Goal: Task Accomplishment & Management: Complete application form

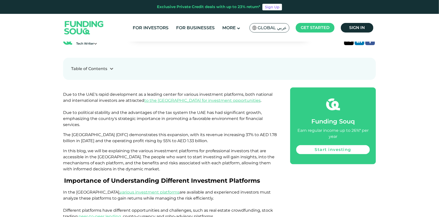
scroll to position [228, 0]
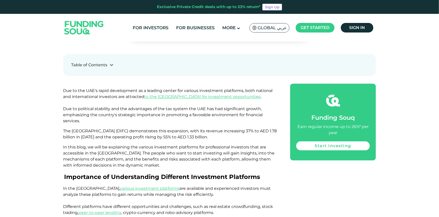
drag, startPoint x: 61, startPoint y: 123, endPoint x: 267, endPoint y: 123, distance: 205.8
click at [267, 128] on p "The [GEOGRAPHIC_DATA] (DIFC) demonstrates this expansion, with its revenue incr…" at bounding box center [171, 134] width 216 height 12
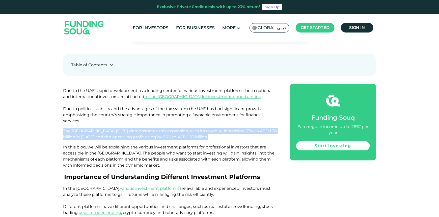
drag, startPoint x: 267, startPoint y: 123, endPoint x: 36, endPoint y: 115, distance: 230.4
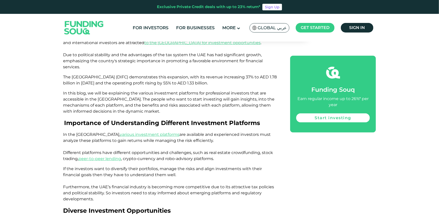
scroll to position [302, 0]
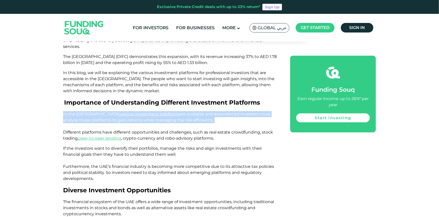
drag, startPoint x: 57, startPoint y: 97, endPoint x: 208, endPoint y: 107, distance: 151.1
click at [208, 111] on p "In the [GEOGRAPHIC_DATA], various investment platforms are available and experi…" at bounding box center [171, 126] width 216 height 30
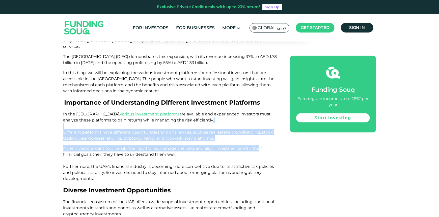
drag, startPoint x: 44, startPoint y: 113, endPoint x: 258, endPoint y: 126, distance: 214.3
click at [258, 122] on p "In the UAE, various investment platforms are available and experienced investor…" at bounding box center [171, 126] width 216 height 30
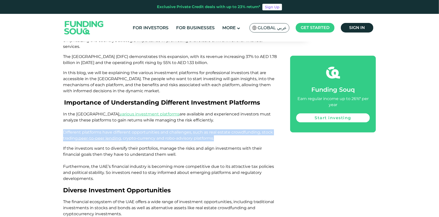
drag, startPoint x: 58, startPoint y: 115, endPoint x: 227, endPoint y: 121, distance: 169.8
click at [227, 121] on p "In the UAE, various investment platforms are available and experienced investor…" at bounding box center [171, 126] width 216 height 30
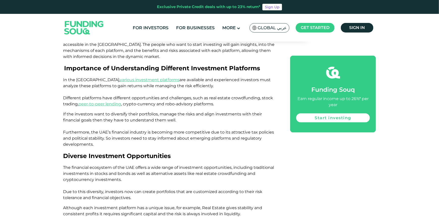
scroll to position [342, 0]
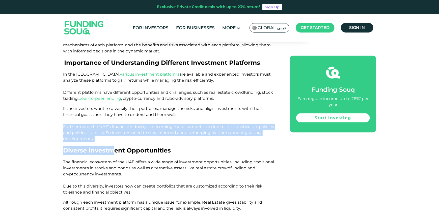
drag, startPoint x: 63, startPoint y: 110, endPoint x: 114, endPoint y: 126, distance: 53.2
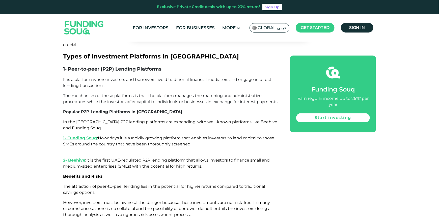
scroll to position [582, 0]
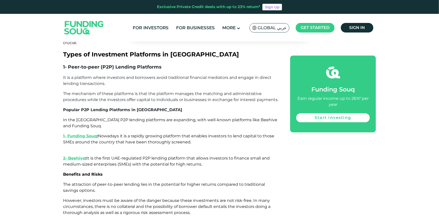
click at [167, 156] on span "It is the first UAE-regulated P2P lending platform that allows investors to fin…" at bounding box center [166, 161] width 207 height 11
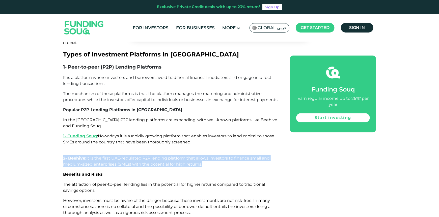
click at [167, 156] on span "It is the first UAE-regulated P2P lending platform that allows investors to fin…" at bounding box center [166, 161] width 207 height 11
drag, startPoint x: 227, startPoint y: 152, endPoint x: 135, endPoint y: 144, distance: 93.0
click at [135, 156] on span "It is the first UAE-regulated P2P lending platform that allows investors to fin…" at bounding box center [166, 161] width 207 height 11
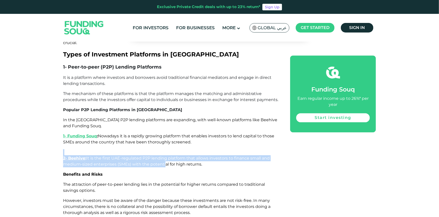
drag, startPoint x: 127, startPoint y: 139, endPoint x: 167, endPoint y: 148, distance: 41.0
click at [166, 150] on p "2- Beehive : It is the first UAE-regulated P2P lending platform that allows inv…" at bounding box center [171, 159] width 216 height 18
click at [167, 156] on span "It is the first UAE-regulated P2P lending platform that allows investors to fin…" at bounding box center [166, 161] width 207 height 11
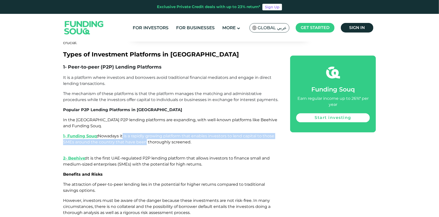
drag, startPoint x: 146, startPoint y: 118, endPoint x: 145, endPoint y: 125, distance: 7.1
click at [145, 134] on span "Nowadays it is a rapidly growing platform that enables investors to lend capita…" at bounding box center [168, 139] width 211 height 11
drag, startPoint x: 172, startPoint y: 120, endPoint x: 191, endPoint y: 114, distance: 20.1
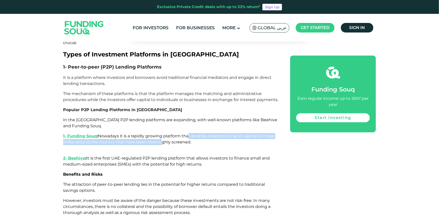
drag, startPoint x: 191, startPoint y: 114, endPoint x: 155, endPoint y: 131, distance: 40.3
drag, startPoint x: 155, startPoint y: 131, endPoint x: 174, endPoint y: 119, distance: 22.6
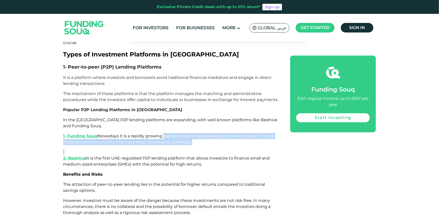
click at [174, 134] on span "Nowadays it is a rapidly growing platform that enables investors to lend capita…" at bounding box center [168, 139] width 211 height 11
drag, startPoint x: 174, startPoint y: 119, endPoint x: 151, endPoint y: 129, distance: 25.6
click at [151, 133] on p "1- Funding Souq : Nowadays it is a rapidly growing platform that enables invest…" at bounding box center [171, 139] width 216 height 12
click at [150, 133] on p "1- Funding Souq : Nowadays it is a rapidly growing platform that enables invest…" at bounding box center [171, 139] width 216 height 12
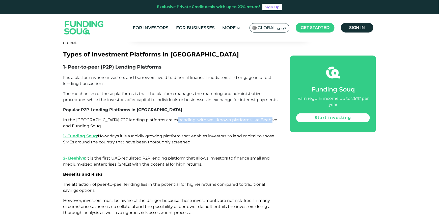
drag, startPoint x: 185, startPoint y: 105, endPoint x: 276, endPoint y: 103, distance: 90.2
click at [276, 117] on p "In the UAE P2P lending platforms are expanding, with well-known platforms like …" at bounding box center [171, 123] width 216 height 12
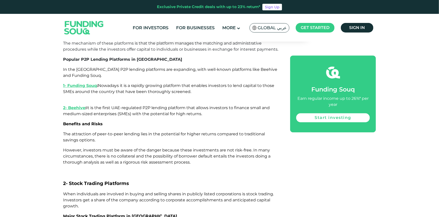
scroll to position [632, 0]
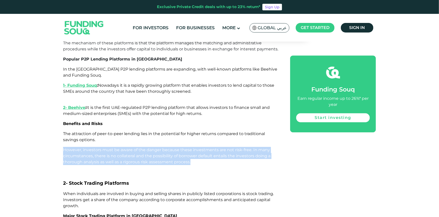
drag, startPoint x: 67, startPoint y: 135, endPoint x: 215, endPoint y: 146, distance: 148.4
click at [215, 147] on p "However, investors must be aware of the danger because these investments are no…" at bounding box center [171, 156] width 216 height 18
drag, startPoint x: 215, startPoint y: 146, endPoint x: 48, endPoint y: 129, distance: 168.2
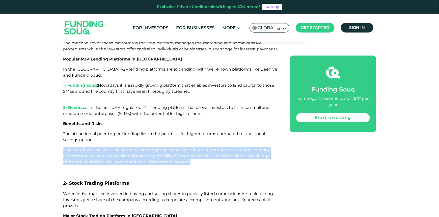
drag, startPoint x: 48, startPoint y: 129, endPoint x: 203, endPoint y: 144, distance: 155.5
click at [203, 147] on p "However, investors must be aware of the danger because these investments are no…" at bounding box center [171, 156] width 216 height 18
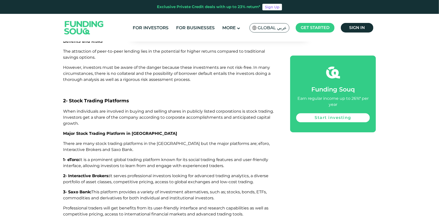
scroll to position [717, 0]
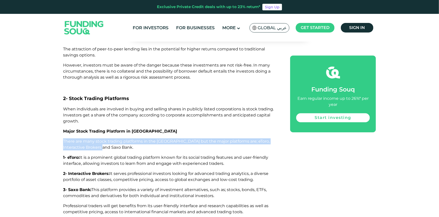
drag, startPoint x: 58, startPoint y: 127, endPoint x: 116, endPoint y: 135, distance: 58.6
click at [116, 139] on p "There are many stock trading platforms in the UAE but the major platforms are; …" at bounding box center [171, 145] width 216 height 12
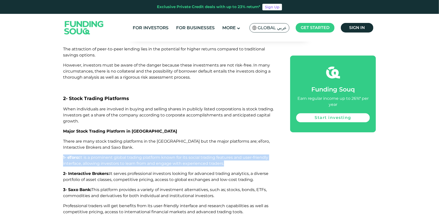
drag, startPoint x: 244, startPoint y: 148, endPoint x: 39, endPoint y: 140, distance: 205.7
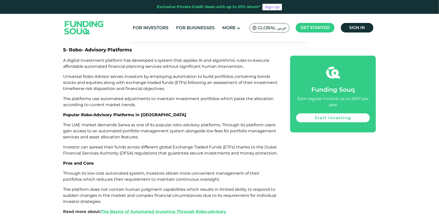
scroll to position [1323, 0]
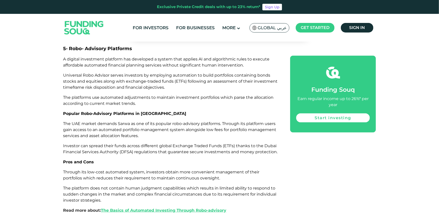
drag, startPoint x: 80, startPoint y: 101, endPoint x: 300, endPoint y: 96, distance: 219.8
click at [254, 121] on span "The UAE market demands Sarwa as one of its popular robo-advisory platforms. Thr…" at bounding box center [169, 129] width 213 height 17
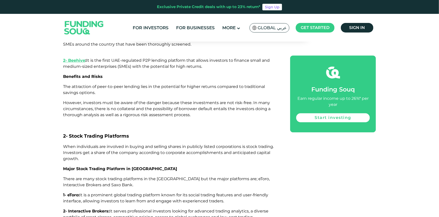
scroll to position [552, 0]
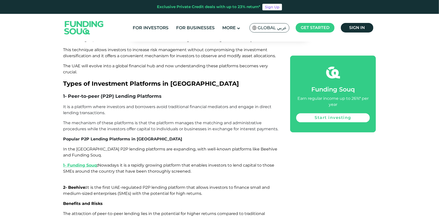
click at [74, 185] on link "2- Beehive" at bounding box center [74, 187] width 22 height 5
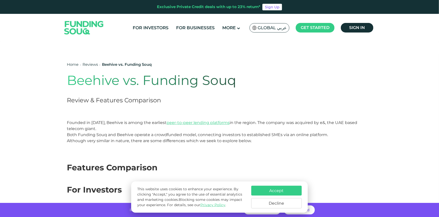
click at [286, 195] on div "Accept Decline" at bounding box center [277, 197] width 51 height 23
click at [276, 189] on button "Accept" at bounding box center [277, 191] width 51 height 10
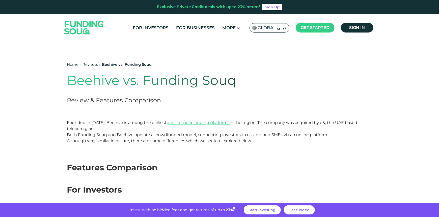
drag, startPoint x: 51, startPoint y: 68, endPoint x: 258, endPoint y: 69, distance: 207.1
click at [258, 69] on section "Home Reviews Beehive vs. Funding Souq Beehive vs. Funding Souq Review & Feature…" at bounding box center [219, 83] width 429 height 73
click at [249, 77] on h1 "Beehive vs. Funding Souq" at bounding box center [189, 81] width 244 height 16
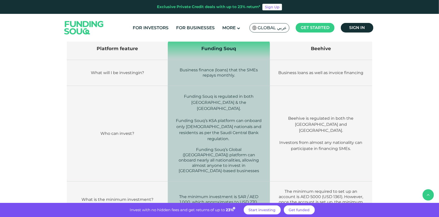
scroll to position [169, 0]
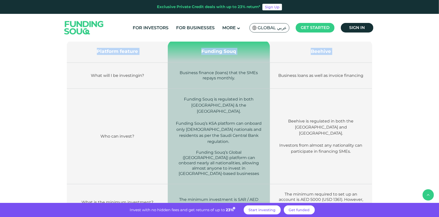
drag, startPoint x: 86, startPoint y: 70, endPoint x: 383, endPoint y: 70, distance: 297.2
drag, startPoint x: 401, startPoint y: 106, endPoint x: 399, endPoint y: 146, distance: 40.7
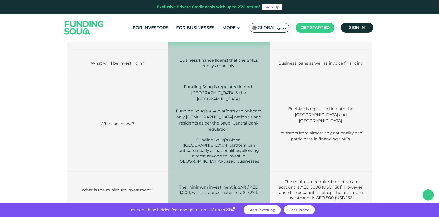
scroll to position [182, 0]
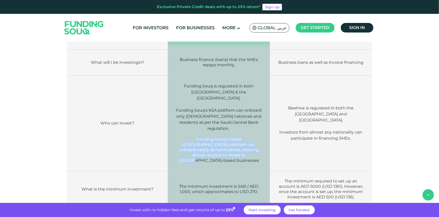
drag, startPoint x: 177, startPoint y: 125, endPoint x: 238, endPoint y: 145, distance: 64.4
click at [236, 147] on td "Funding Souq is regulated in both Saudi Arabia & the UAE. Funding Souq’s KSA pl…" at bounding box center [219, 124] width 102 height 96
click at [238, 145] on td "Funding Souq is regulated in both Saudi Arabia & the UAE. Funding Souq’s KSA pl…" at bounding box center [219, 124] width 102 height 96
drag, startPoint x: 238, startPoint y: 145, endPoint x: 168, endPoint y: 128, distance: 71.7
click at [168, 128] on td "Funding Souq is regulated in both Saudi Arabia & the UAE. Funding Souq’s KSA pl…" at bounding box center [219, 124] width 102 height 96
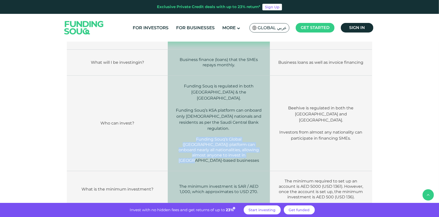
click at [168, 128] on td "Funding Souq is regulated in both Saudi Arabia & the UAE. Funding Souq’s KSA pl…" at bounding box center [219, 124] width 102 height 96
drag, startPoint x: 168, startPoint y: 128, endPoint x: 242, endPoint y: 150, distance: 76.2
click at [242, 150] on td "Funding Souq is regulated in both Saudi Arabia & the UAE. Funding Souq’s KSA pl…" at bounding box center [219, 124] width 102 height 96
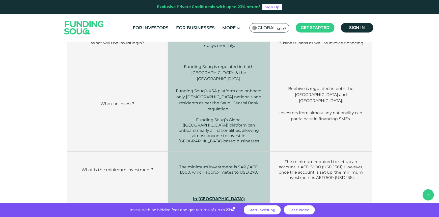
scroll to position [209, 0]
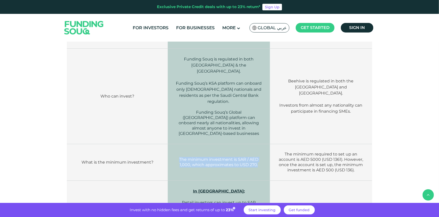
drag, startPoint x: 181, startPoint y: 136, endPoint x: 266, endPoint y: 149, distance: 86.7
click at [266, 149] on td "The minimum investment is SAR / AED 1,000, which approximates to USD 270." at bounding box center [219, 162] width 102 height 37
drag, startPoint x: 282, startPoint y: 136, endPoint x: 368, endPoint y: 155, distance: 87.5
click at [368, 155] on td "The minimum required to set up an account is AED 5000 (USD 1361). However, once…" at bounding box center [321, 162] width 102 height 37
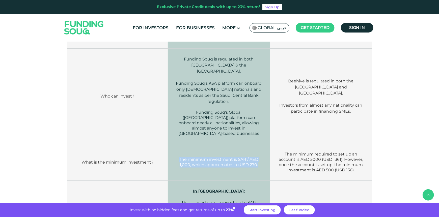
click at [368, 155] on td "The minimum required to set up an account is AED 5000 (USD 1361). However, once…" at bounding box center [321, 162] width 102 height 37
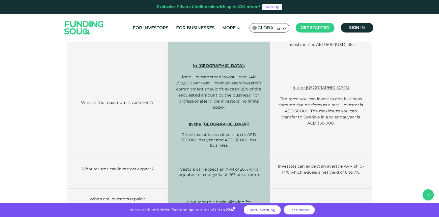
scroll to position [340, 0]
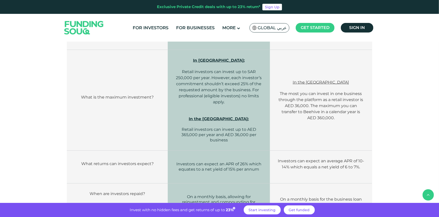
drag, startPoint x: 412, startPoint y: 137, endPoint x: 366, endPoint y: 153, distance: 47.9
click at [366, 153] on div "Features Comparison For Investors Platform feature Funding Souq Beehive What wi…" at bounding box center [219, 170] width 429 height 733
click at [366, 153] on td "Investors can expect an average APR of 10-14% which equals a net yield of 6 to …" at bounding box center [321, 167] width 102 height 33
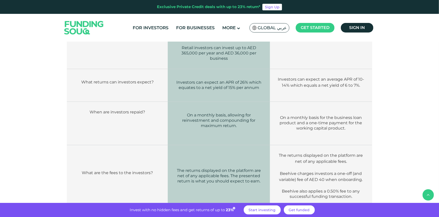
scroll to position [419, 0]
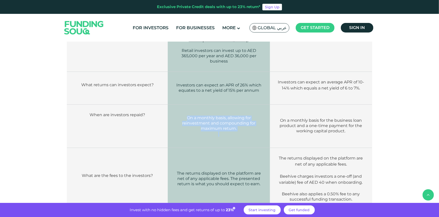
drag, startPoint x: 181, startPoint y: 100, endPoint x: 243, endPoint y: 115, distance: 64.9
click at [243, 115] on td "On a monthly basis, allowing for reinvestment and compounding for maximum retur…" at bounding box center [219, 126] width 102 height 43
click at [243, 132] on p at bounding box center [219, 134] width 87 height 5
drag, startPoint x: 247, startPoint y: 110, endPoint x: 184, endPoint y: 97, distance: 64.3
click at [184, 105] on td "On a monthly basis, allowing for reinvestment and compounding for maximum retur…" at bounding box center [219, 126] width 102 height 43
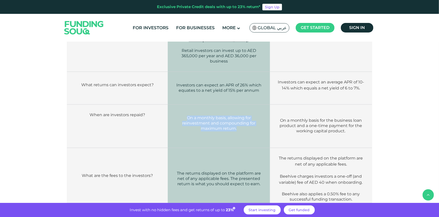
click at [184, 105] on td "On a monthly basis, allowing for reinvestment and compounding for maximum retur…" at bounding box center [219, 126] width 102 height 43
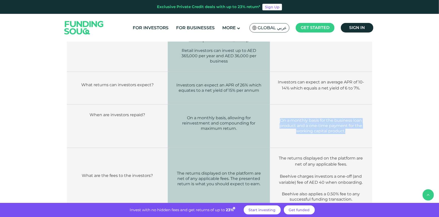
drag, startPoint x: 282, startPoint y: 101, endPoint x: 356, endPoint y: 113, distance: 75.0
click at [356, 118] on p "On a monthly basis for the business loan product and a one-time payment for the…" at bounding box center [321, 126] width 87 height 16
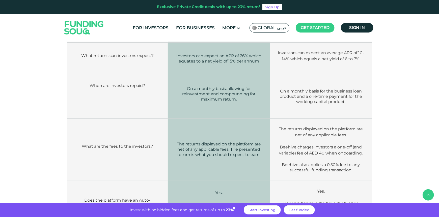
scroll to position [449, 0]
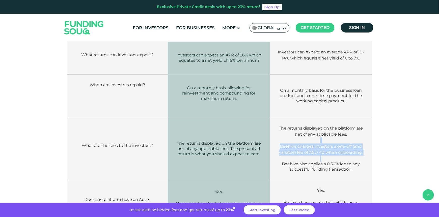
drag, startPoint x: 277, startPoint y: 123, endPoint x: 364, endPoint y: 138, distance: 88.9
click at [364, 138] on td "The returns displayed on the platform are net of any applicable fees. Beehive c…" at bounding box center [321, 149] width 102 height 62
click at [364, 156] on p at bounding box center [321, 159] width 87 height 6
drag, startPoint x: 364, startPoint y: 138, endPoint x: 276, endPoint y: 130, distance: 88.8
click at [276, 130] on td "The returns displayed on the platform are net of any applicable fees. Beehive c…" at bounding box center [321, 149] width 102 height 62
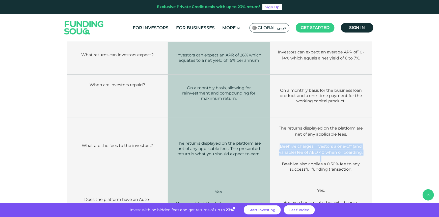
click at [276, 130] on td "The returns displayed on the platform are net of any applicable fees. Beehive c…" at bounding box center [321, 149] width 102 height 62
drag, startPoint x: 276, startPoint y: 130, endPoint x: 360, endPoint y: 138, distance: 84.8
click at [360, 138] on td "The returns displayed on the platform are net of any applicable fees. Beehive c…" at bounding box center [321, 149] width 102 height 62
click at [361, 144] on p "Beehive charges investors a one-off (and variable) fee of AED 40 when onboardin…" at bounding box center [321, 150] width 87 height 12
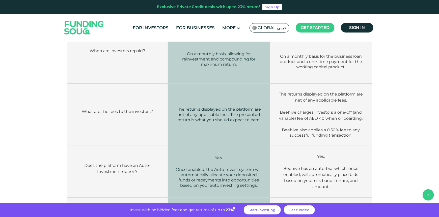
scroll to position [492, 0]
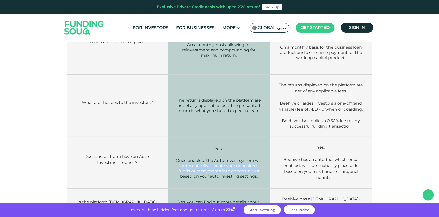
drag, startPoint x: 180, startPoint y: 147, endPoint x: 264, endPoint y: 153, distance: 84.8
click at [263, 154] on td "Yes. Once enabled, the Auto-Invest system will automatically allocate your depo…" at bounding box center [219, 163] width 102 height 52
click at [264, 153] on td "Yes. Once enabled, the Auto-Invest system will automatically allocate your depo…" at bounding box center [219, 163] width 102 height 52
drag, startPoint x: 264, startPoint y: 153, endPoint x: 174, endPoint y: 148, distance: 90.8
click at [174, 148] on td "Yes. Once enabled, the Auto-Invest system will automatically allocate your depo…" at bounding box center [219, 163] width 102 height 52
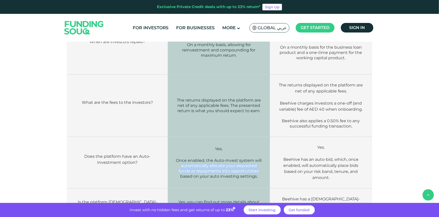
click at [174, 148] on td "Yes. Once enabled, the Auto-Invest system will automatically allocate your depo…" at bounding box center [219, 163] width 102 height 52
drag, startPoint x: 174, startPoint y: 148, endPoint x: 265, endPoint y: 157, distance: 91.6
click at [264, 158] on td "Yes. Once enabled, the Auto-Invest system will automatically allocate your depo…" at bounding box center [219, 163] width 102 height 52
click at [266, 156] on td "Yes. Once enabled, the Auto-Invest system will automatically allocate your depo…" at bounding box center [219, 163] width 102 height 52
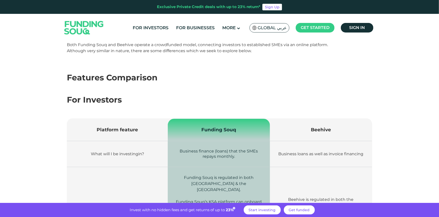
scroll to position [92, 0]
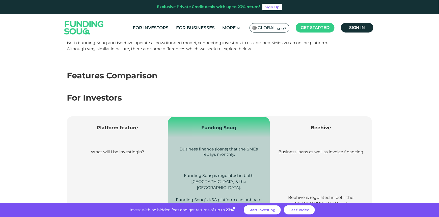
click at [199, 121] on td "Funding Souq" at bounding box center [219, 128] width 102 height 22
click at [204, 126] on span "Funding Souq" at bounding box center [219, 128] width 35 height 6
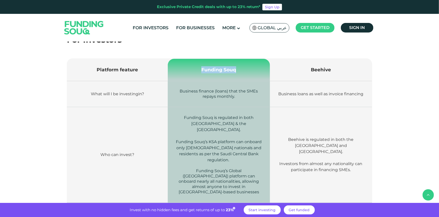
scroll to position [148, 0]
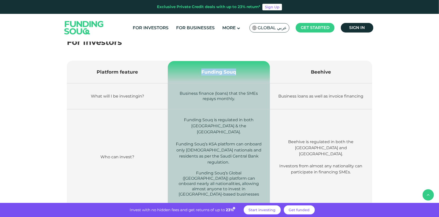
copy tr "Funding Souq"
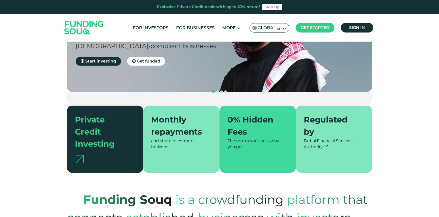
scroll to position [111, 0]
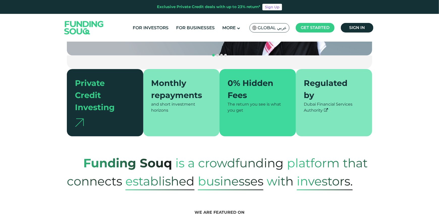
drag, startPoint x: 187, startPoint y: 94, endPoint x: 140, endPoint y: 83, distance: 48.1
click at [140, 83] on section "Private Credit Investing Monthly repayments and short investment horizons 0% Hi…" at bounding box center [220, 102] width 306 height 67
click at [140, 83] on div "Private Credit Investing" at bounding box center [105, 102] width 77 height 67
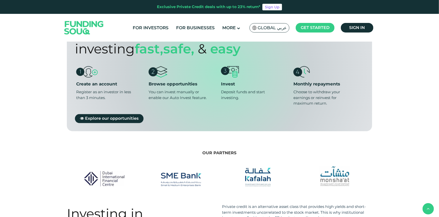
scroll to position [411, 0]
drag, startPoint x: 351, startPoint y: 90, endPoint x: 293, endPoint y: 76, distance: 58.9
click at [295, 89] on div "Choose to withdraw your earnings or reinvest for maximum return." at bounding box center [323, 97] width 59 height 17
click at [294, 89] on div "Choose to withdraw your earnings or reinvest for maximum return." at bounding box center [323, 97] width 59 height 17
drag, startPoint x: 293, startPoint y: 76, endPoint x: 338, endPoint y: 85, distance: 45.1
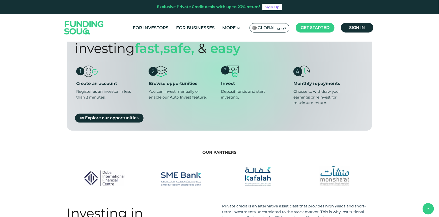
click at [338, 89] on div "Choose to withdraw your earnings or reinvest for maximum return." at bounding box center [323, 97] width 59 height 17
drag, startPoint x: 338, startPoint y: 88, endPoint x: 292, endPoint y: 77, distance: 46.8
click at [293, 77] on ul "Create an account Register as an investor in less than 3 minutes. Browse opport…" at bounding box center [219, 86] width 289 height 40
click at [292, 76] on ul "Create an account Register as an investor in less than 3 minutes. Browse opport…" at bounding box center [219, 86] width 289 height 40
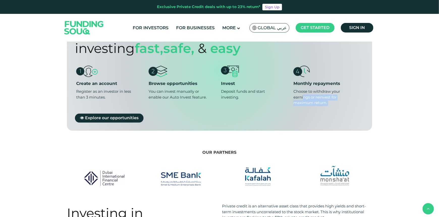
drag, startPoint x: 292, startPoint y: 76, endPoint x: 340, endPoint y: 88, distance: 49.1
click at [340, 88] on ul "Create an account Register as an investor in less than 3 minutes. Browse opport…" at bounding box center [219, 86] width 289 height 40
click at [340, 89] on div "Choose to withdraw your earnings or reinvest for maximum return." at bounding box center [323, 97] width 59 height 17
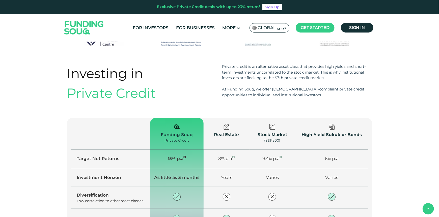
scroll to position [590, 0]
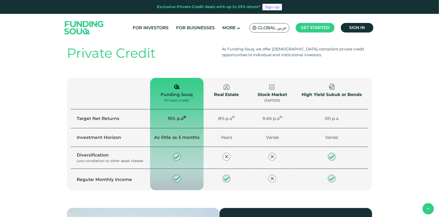
click at [30, 105] on div "Investing in Private Credit Private credit is an alternative asset class that p…" at bounding box center [219, 116] width 439 height 185
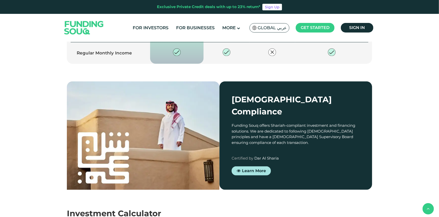
type tc-range-slider "4"
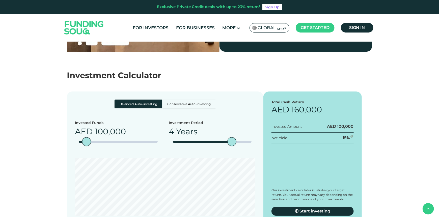
scroll to position [875, 0]
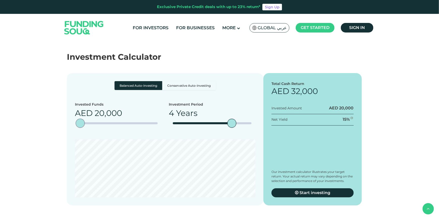
drag, startPoint x: 88, startPoint y: 109, endPoint x: 81, endPoint y: 109, distance: 7.8
click at [81, 119] on div "amount slider" at bounding box center [80, 123] width 9 height 9
type tc-range-slider "40000"
click at [82, 119] on div "amount slider" at bounding box center [82, 123] width 9 height 9
click at [188, 81] on label "Conservative Auto-investing" at bounding box center [189, 85] width 54 height 9
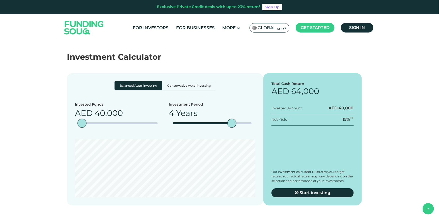
click at [118, 81] on input "Conservative Auto-investing" at bounding box center [116, 82] width 3 height 3
radio input "true"
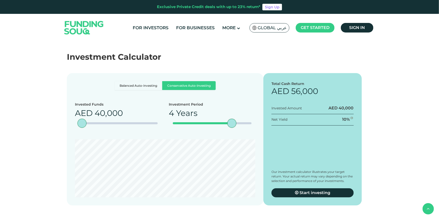
click at [141, 81] on label "Balanced Auto-investing" at bounding box center [139, 85] width 48 height 9
click at [118, 81] on input "Balanced Auto-investing" at bounding box center [116, 82] width 3 height 3
radio input "true"
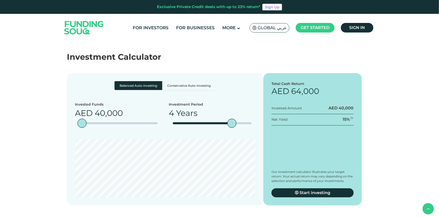
click at [190, 81] on label "Conservative Auto-investing" at bounding box center [189, 85] width 54 height 9
click at [118, 81] on input "Conservative Auto-investing" at bounding box center [116, 82] width 3 height 3
radio input "true"
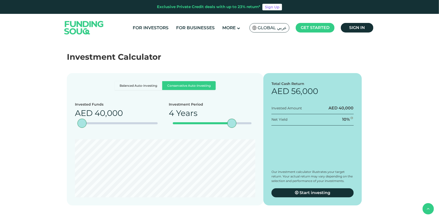
click at [128, 81] on label "Balanced Auto-investing" at bounding box center [139, 85] width 48 height 9
click at [118, 81] on input "Balanced Auto-investing" at bounding box center [116, 82] width 3 height 3
radio input "true"
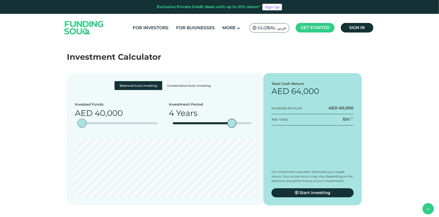
type tc-range-slider "10000"
drag, startPoint x: 84, startPoint y: 110, endPoint x: 80, endPoint y: 109, distance: 4.4
click at [80, 119] on div "amount slider" at bounding box center [80, 123] width 9 height 9
type tc-range-slider "90000"
click at [416, 107] on section "Balanced Auto-investing Conservative Auto-investing Invested Funds AED 90,000 I…" at bounding box center [219, 134] width 439 height 143
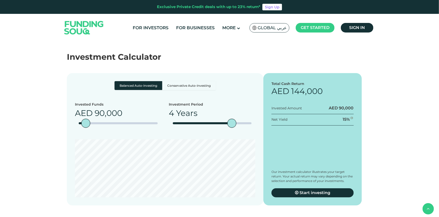
click at [416, 107] on section "Balanced Auto-investing Conservative Auto-investing Invested Funds AED 90,000 I…" at bounding box center [219, 134] width 439 height 143
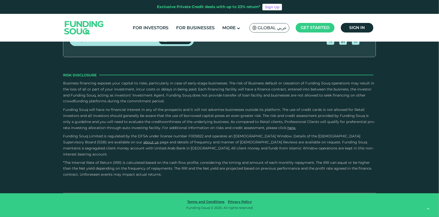
scroll to position [1324, 0]
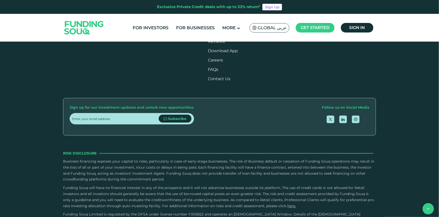
drag, startPoint x: 71, startPoint y: 105, endPoint x: 137, endPoint y: 103, distance: 66.2
drag, startPoint x: 137, startPoint y: 103, endPoint x: 65, endPoint y: 105, distance: 72.5
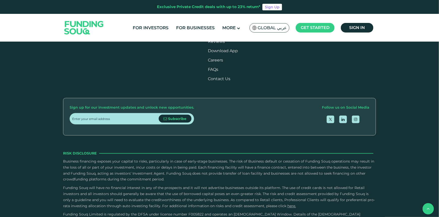
drag, startPoint x: 65, startPoint y: 105, endPoint x: 146, endPoint y: 107, distance: 81.9
drag, startPoint x: 228, startPoint y: 104, endPoint x: 275, endPoint y: 117, distance: 49.0
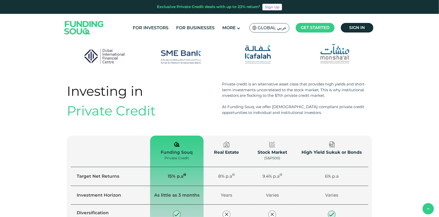
scroll to position [534, 0]
drag, startPoint x: 278, startPoint y: 77, endPoint x: 329, endPoint y: 82, distance: 51.4
click at [329, 82] on div "Private credit is an alternative asset class that provides high yields and shor…" at bounding box center [297, 90] width 150 height 17
click at [331, 82] on div "Private credit is an alternative asset class that provides high yields and shor…" at bounding box center [297, 90] width 150 height 17
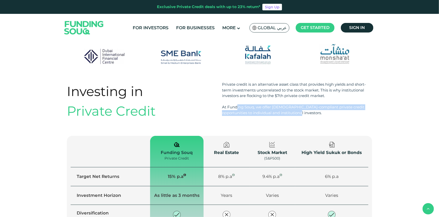
drag, startPoint x: 242, startPoint y: 94, endPoint x: 354, endPoint y: 97, distance: 111.9
click at [354, 105] on div "At Funding Souq, we offer Sharia-compliant private credit opportunities to indi…" at bounding box center [297, 110] width 150 height 11
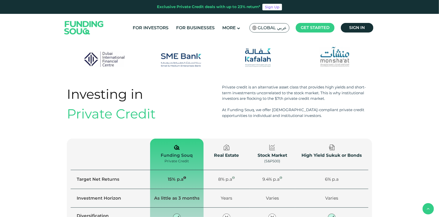
scroll to position [536, 0]
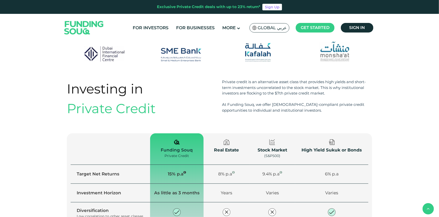
click at [179, 147] on div "Funding Souq" at bounding box center [176, 150] width 41 height 7
copy th "Funding Souq"
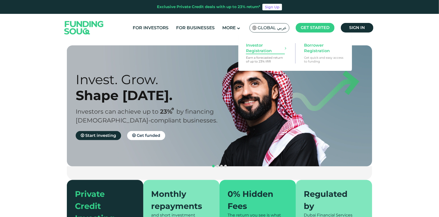
click at [255, 48] on span "Investor Registration" at bounding box center [265, 48] width 39 height 11
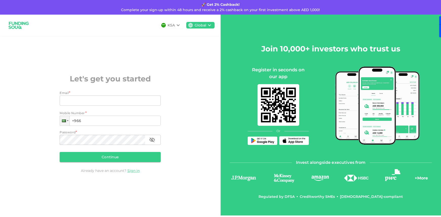
click at [178, 24] on icon at bounding box center [178, 25] width 6 height 6
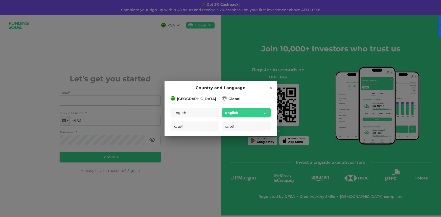
click at [232, 95] on div "Global" at bounding box center [246, 98] width 48 height 6
click at [232, 100] on div "Global" at bounding box center [235, 98] width 12 height 5
click at [192, 37] on div "Country and Language Saudi Arabia English العربية Global English العربية" at bounding box center [220, 108] width 441 height 217
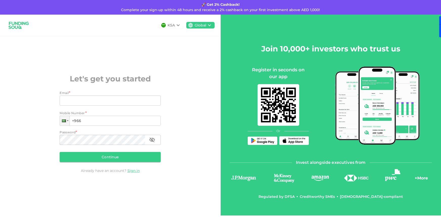
click at [212, 24] on icon at bounding box center [209, 25] width 6 height 6
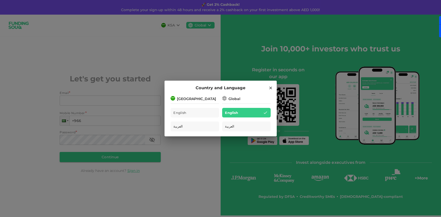
click at [237, 101] on div "Global" at bounding box center [235, 98] width 12 height 5
click at [229, 116] on span "English" at bounding box center [231, 113] width 13 height 6
click at [177, 26] on div "Country and Language [GEOGRAPHIC_DATA] English العربية Global English العربية" at bounding box center [220, 108] width 441 height 217
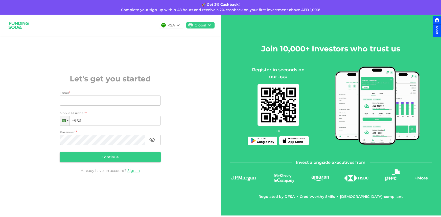
drag, startPoint x: 0, startPoint y: 0, endPoint x: 177, endPoint y: 26, distance: 178.9
click at [177, 26] on icon at bounding box center [178, 25] width 6 height 6
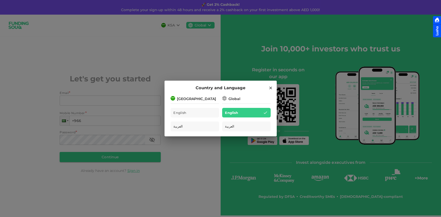
click at [181, 55] on div "Country and Language [GEOGRAPHIC_DATA] English العربية Global English العربية" at bounding box center [220, 108] width 441 height 217
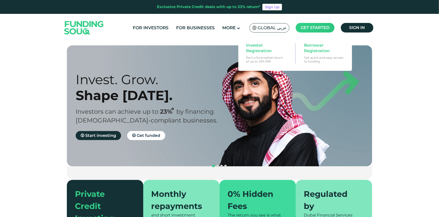
click at [331, 30] on main "Get started" at bounding box center [315, 28] width 39 height 10
click at [249, 49] on span "Investor Registration" at bounding box center [265, 48] width 39 height 11
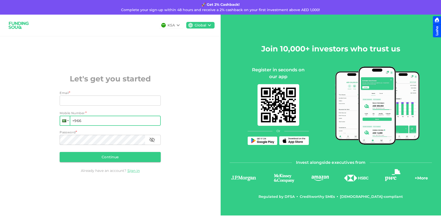
click at [66, 119] on div at bounding box center [65, 120] width 10 height 9
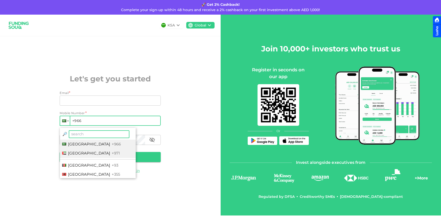
click at [77, 151] on span "[GEOGRAPHIC_DATA]" at bounding box center [89, 153] width 42 height 5
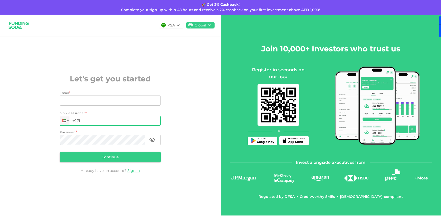
click at [89, 122] on input "+971" at bounding box center [110, 121] width 101 height 10
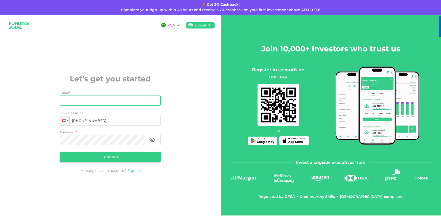
type input "[PHONE_NUMBER]"
click at [69, 97] on input "Email" at bounding box center [107, 101] width 95 height 10
type input "tomhague12@gmail.com"
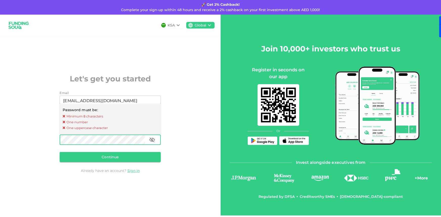
click at [51, 139] on div "KSA Global Let's get you started Email Email tomhague12@gmail.com Email Mobile …" at bounding box center [110, 115] width 220 height 201
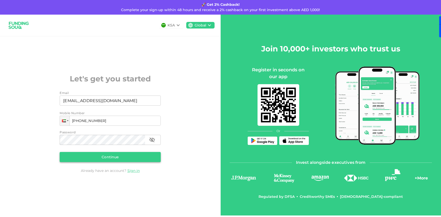
click at [92, 155] on button "Continue" at bounding box center [110, 157] width 101 height 10
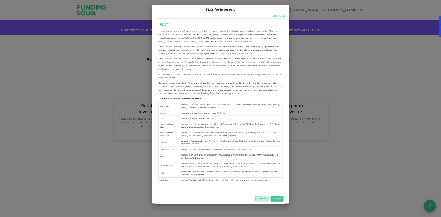
click at [261, 200] on button "Decline" at bounding box center [261, 199] width 13 height 6
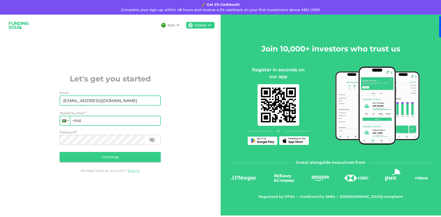
type input "[EMAIL_ADDRESS][DOMAIN_NAME]"
click at [68, 121] on div at bounding box center [68, 120] width 2 height 1
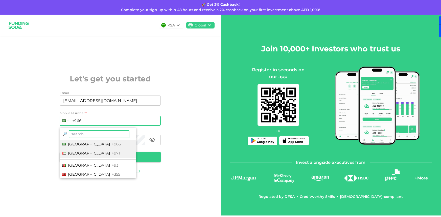
click at [77, 151] on span "[GEOGRAPHIC_DATA]" at bounding box center [89, 153] width 42 height 5
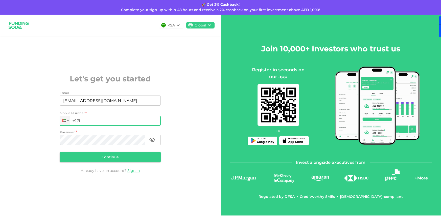
click at [94, 122] on input "+971" at bounding box center [110, 121] width 101 height 10
type input "[PHONE_NUMBER]"
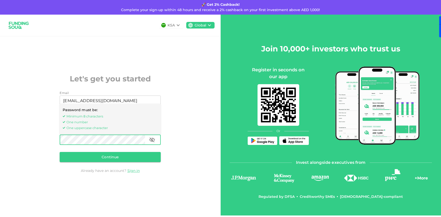
click at [3, 125] on div "KSA Global Let's get you started Email Email [EMAIL_ADDRESS][DOMAIN_NAME] Email…" at bounding box center [110, 115] width 220 height 201
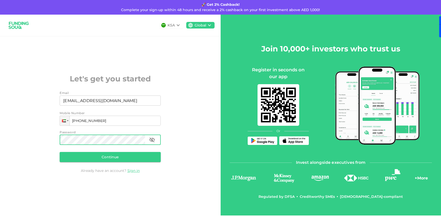
click at [155, 141] on icon "button" at bounding box center [152, 140] width 6 height 6
click at [156, 142] on button "button" at bounding box center [152, 140] width 10 height 10
click at [99, 158] on button "Continue" at bounding box center [110, 157] width 101 height 10
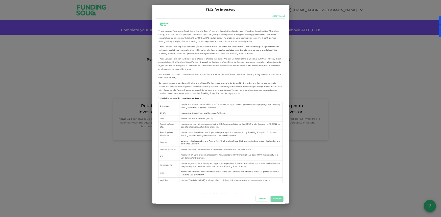
click at [277, 195] on div "Decline Accept" at bounding box center [220, 199] width 129 height 10
click at [276, 201] on button "Accept" at bounding box center [276, 199] width 13 height 6
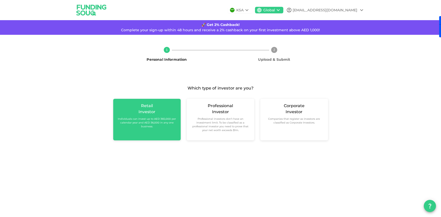
click at [146, 107] on div "Retail" at bounding box center [147, 106] width 12 height 6
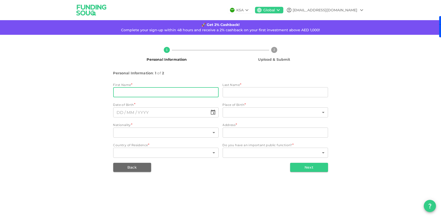
click at [129, 92] on input "firstName" at bounding box center [165, 92] width 105 height 10
click at [157, 91] on input "[PERSON_NAME]" at bounding box center [165, 92] width 105 height 10
type input "[PERSON_NAME]"
click at [257, 95] on input "lastName" at bounding box center [274, 92] width 105 height 10
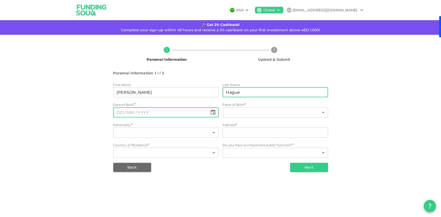
type input "Hague"
type input "⁦⁨DD⁩ / ⁨MM⁩ / ⁨YYYY⁩⁩"
click at [125, 114] on input "⁦⁨DD⁩ / ⁨MM⁩ / ⁨YYYY⁩⁩" at bounding box center [160, 113] width 95 height 10
click at [213, 113] on icon "Choose date" at bounding box center [213, 112] width 5 height 5
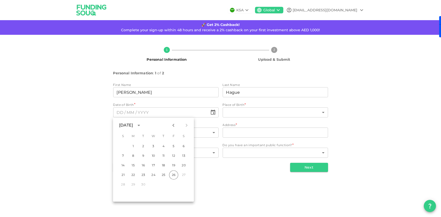
click at [142, 126] on icon "calendar view is open, switch to year view" at bounding box center [139, 125] width 6 height 6
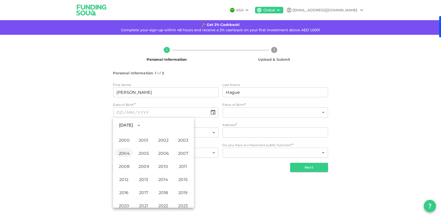
scroll to position [323, 0]
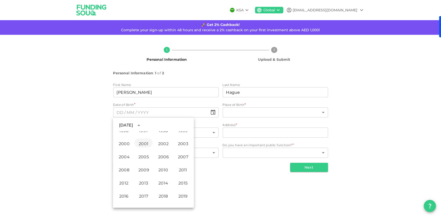
click at [138, 142] on button "2001" at bounding box center [143, 143] width 18 height 9
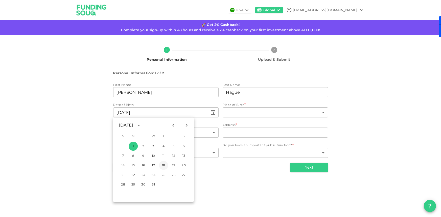
click at [166, 163] on button "18" at bounding box center [163, 165] width 9 height 9
type input "⁦⁨[DATE]⁩⁩"
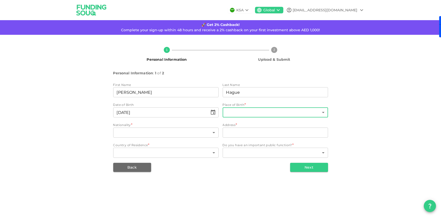
click at [240, 115] on body "KSA Global [EMAIL_ADDRESS][DOMAIN_NAME] 🚀 Get 2% Cashback! Complete your sign-u…" at bounding box center [220, 108] width 441 height 217
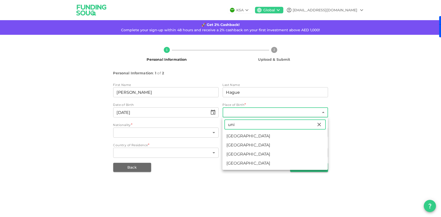
type input "uni"
click at [246, 157] on li "[GEOGRAPHIC_DATA]" at bounding box center [274, 154] width 105 height 9
type input "207"
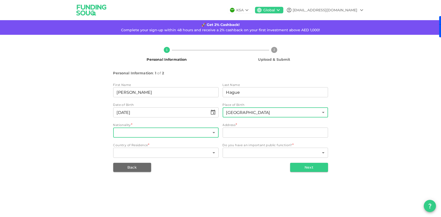
click at [146, 130] on body "KSA Global [EMAIL_ADDRESS][DOMAIN_NAME] 🚀 Get 2% Cashback! Complete your sign-u…" at bounding box center [220, 108] width 441 height 217
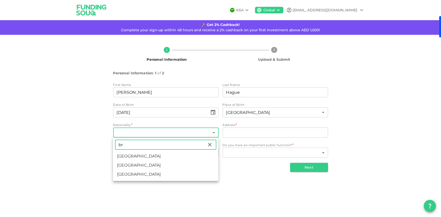
click at [141, 146] on input "br" at bounding box center [161, 145] width 92 height 10
type input "uni"
click at [132, 175] on li "[GEOGRAPHIC_DATA]" at bounding box center [165, 174] width 105 height 9
type input "207"
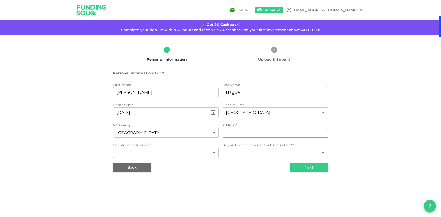
click at [276, 134] on input "address" at bounding box center [274, 133] width 105 height 10
click at [207, 156] on body "KSA Global [EMAIL_ADDRESS][DOMAIN_NAME] 🚀 Get 2% Cashback! Complete your sign-u…" at bounding box center [220, 108] width 441 height 217
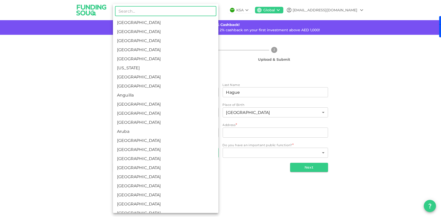
click at [153, 32] on li "[GEOGRAPHIC_DATA]" at bounding box center [165, 31] width 105 height 9
type input "2"
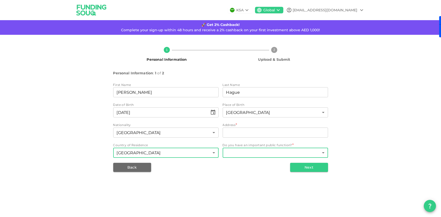
click at [264, 154] on body "KSA Global [EMAIL_ADDRESS][DOMAIN_NAME] 🚀 Get 2% Cashback! Complete your sign-u…" at bounding box center [220, 108] width 441 height 217
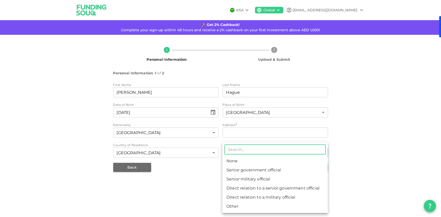
click at [239, 163] on li "None" at bounding box center [274, 161] width 105 height 9
type input "1"
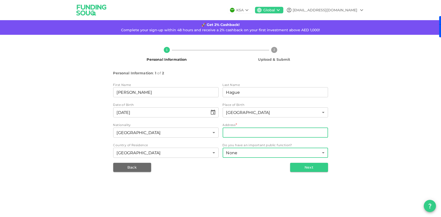
click at [252, 132] on input "address" at bounding box center [274, 133] width 105 height 10
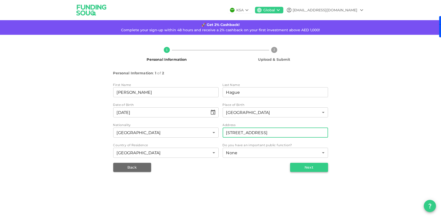
type input "[STREET_ADDRESS]"
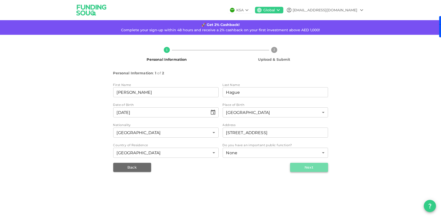
click at [321, 167] on button "Next" at bounding box center [309, 167] width 38 height 9
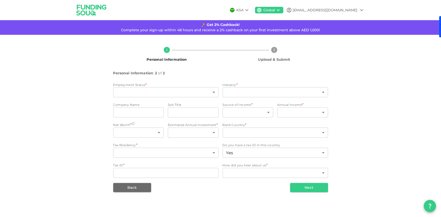
type input "2"
type input "false"
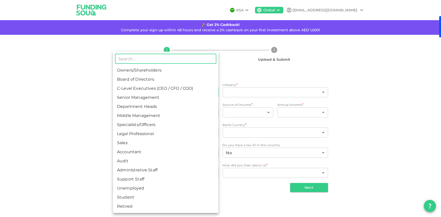
click at [217, 93] on body "KSA Global [EMAIL_ADDRESS][DOMAIN_NAME] 🚀 Get 2% Cashback! Complete your sign-u…" at bounding box center [220, 108] width 441 height 217
click at [164, 145] on li "Sales" at bounding box center [165, 143] width 105 height 9
type input "9"
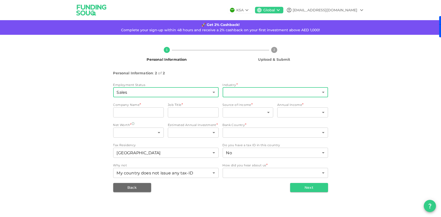
click at [269, 95] on body "KSA Global [EMAIL_ADDRESS][DOMAIN_NAME] 🚀 Get 2% Cashback! Complete your sign-u…" at bounding box center [220, 108] width 441 height 217
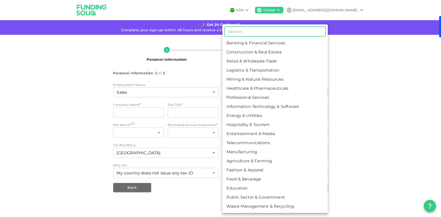
click at [287, 44] on li "Banking & Financial Services" at bounding box center [274, 43] width 105 height 9
type input "1"
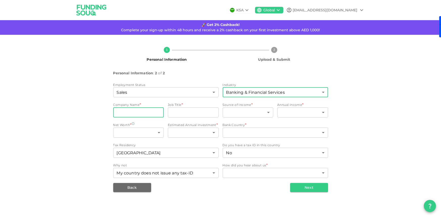
click at [151, 111] on input "companyName" at bounding box center [138, 113] width 51 height 10
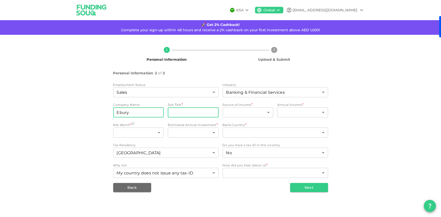
type input "Ebury"
click at [182, 110] on input "jobTitle" at bounding box center [193, 113] width 51 height 10
type input "Sales Executive"
click at [265, 108] on body "KSA Global [EMAIL_ADDRESS][DOMAIN_NAME] 🚀 Get 2% Cashback! Complete your sign-u…" at bounding box center [220, 108] width 441 height 217
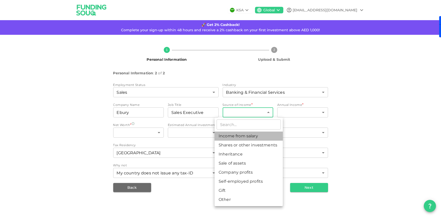
click at [254, 133] on li "Income from salary" at bounding box center [248, 136] width 68 height 9
type input "1"
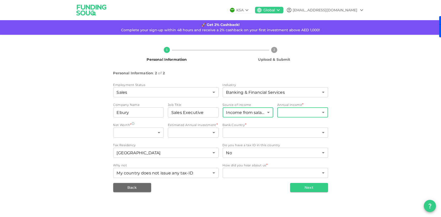
click at [300, 108] on body "KSA Global [EMAIL_ADDRESS][DOMAIN_NAME] 🚀 Get 2% Cashback! Complete your sign-u…" at bounding box center [220, 108] width 441 height 217
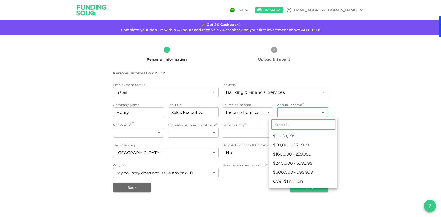
click at [314, 147] on li "$60,000 - 159,999" at bounding box center [303, 145] width 68 height 9
type input "2"
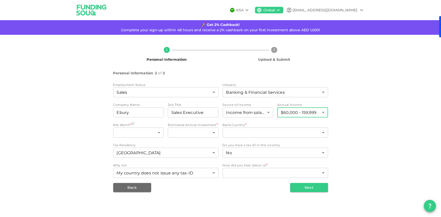
click at [389, 111] on div "1 Personal Information 2 Upload & Submit Personal Information : 2 of 2 Employme…" at bounding box center [220, 118] width 441 height 166
click at [153, 137] on body "KSA Global [EMAIL_ADDRESS][DOMAIN_NAME] 🚀 Get 2% Cashback! Complete your sign-u…" at bounding box center [220, 108] width 441 height 217
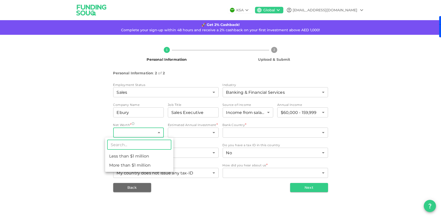
click at [132, 157] on li "Less than $1 million" at bounding box center [139, 156] width 68 height 9
type input "1"
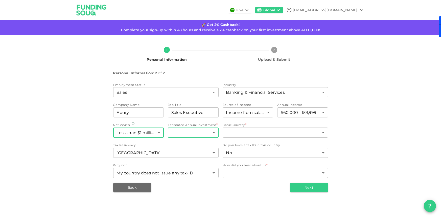
click at [191, 134] on body "KSA Global [EMAIL_ADDRESS][DOMAIN_NAME] 🚀 Get 2% Cashback! Complete your sign-u…" at bounding box center [220, 108] width 441 height 217
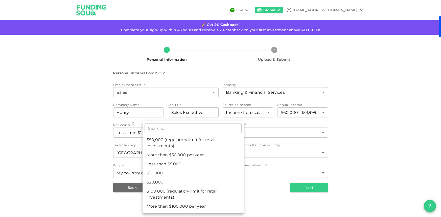
click at [55, 132] on div at bounding box center [220, 108] width 441 height 217
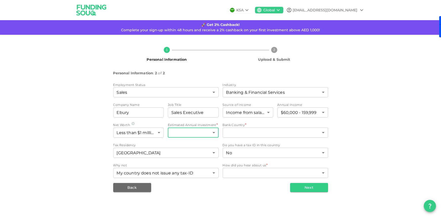
click at [214, 136] on body "KSA Global [EMAIL_ADDRESS][DOMAIN_NAME] 🚀 Get 2% Cashback! Complete your sign-u…" at bounding box center [220, 108] width 441 height 217
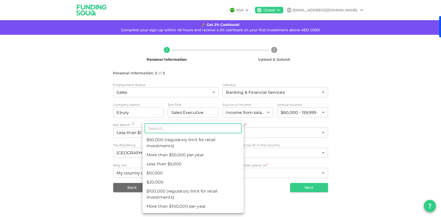
click at [199, 171] on li "$10,000" at bounding box center [192, 173] width 101 height 9
type input "2"
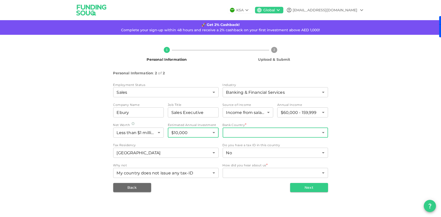
click at [255, 129] on body "KSA Global [EMAIL_ADDRESS][DOMAIN_NAME] 🚀 Get 2% Cashback! Complete your sign-u…" at bounding box center [220, 108] width 441 height 217
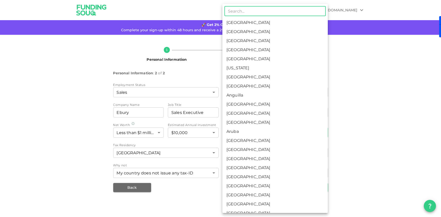
click at [266, 29] on li "[GEOGRAPHIC_DATA]" at bounding box center [274, 31] width 105 height 9
type input "2"
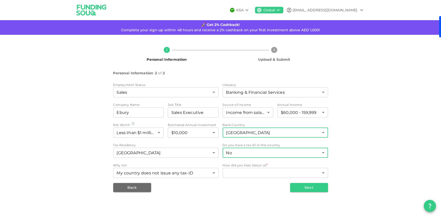
click at [248, 155] on body "KSA Global [EMAIL_ADDRESS][DOMAIN_NAME] 🚀 Get 2% Cashback! Complete your sign-u…" at bounding box center [220, 108] width 441 height 217
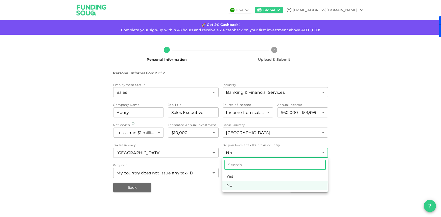
click at [393, 149] on div at bounding box center [220, 108] width 441 height 217
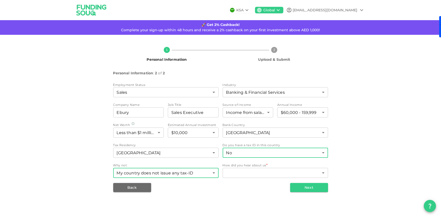
click at [200, 174] on body "KSA Global [EMAIL_ADDRESS][DOMAIN_NAME] 🚀 Get 2% Cashback! Complete your sign-u…" at bounding box center [220, 108] width 441 height 217
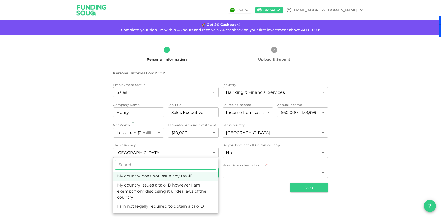
click at [308, 159] on div at bounding box center [220, 108] width 441 height 217
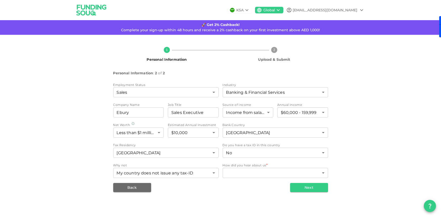
click at [310, 153] on body "KSA Global [EMAIL_ADDRESS][DOMAIN_NAME] 🚀 Get 2% Cashback! Complete your sign-u…" at bounding box center [220, 108] width 441 height 217
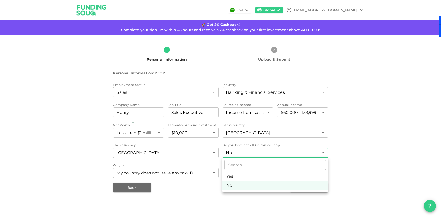
click at [310, 153] on div at bounding box center [220, 108] width 441 height 217
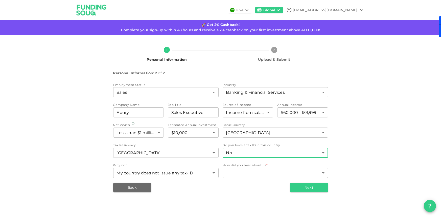
click at [135, 150] on body "KSA Global [EMAIL_ADDRESS][DOMAIN_NAME] 🚀 Get 2% Cashback! Complete your sign-u…" at bounding box center [220, 108] width 441 height 217
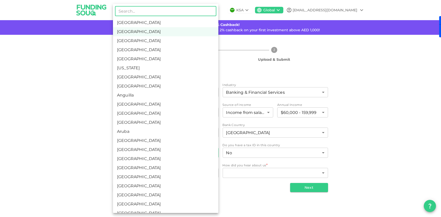
click at [61, 84] on div at bounding box center [220, 108] width 441 height 217
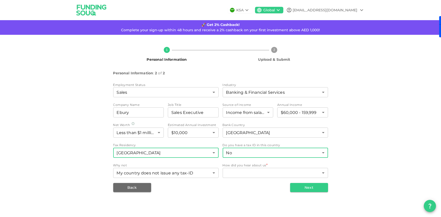
click at [249, 150] on body "KSA Global [EMAIL_ADDRESS][DOMAIN_NAME] 🚀 Get 2% Cashback! Complete your sign-u…" at bounding box center [220, 108] width 441 height 217
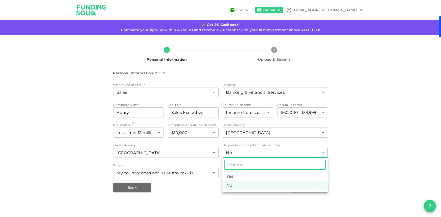
click at [360, 138] on div at bounding box center [220, 108] width 441 height 217
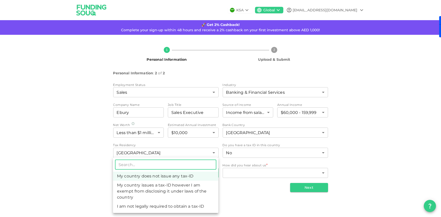
click at [195, 178] on body "KSA Global [EMAIL_ADDRESS][DOMAIN_NAME] 🚀 Get 2% Cashback! Complete your sign-u…" at bounding box center [220, 108] width 441 height 217
click at [199, 174] on li "My country does not issue any tax-ID" at bounding box center [165, 176] width 105 height 9
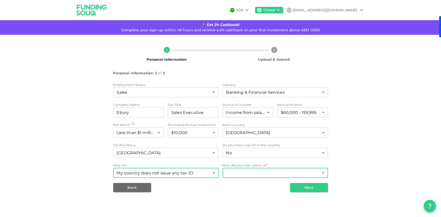
click at [271, 174] on body "KSA Global [EMAIL_ADDRESS][DOMAIN_NAME] 🚀 Get 2% Cashback! Complete your sign-u…" at bounding box center [220, 108] width 441 height 217
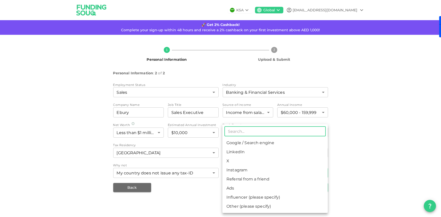
click at [291, 142] on li "Google / Search engine" at bounding box center [274, 143] width 105 height 9
type input "1"
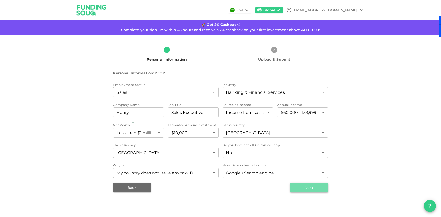
click at [308, 189] on button "Next" at bounding box center [309, 187] width 38 height 9
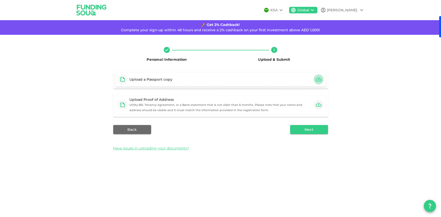
click at [318, 80] on icon "button" at bounding box center [318, 80] width 6 height 4
click at [304, 80] on div "Upload a Passport copy" at bounding box center [220, 79] width 211 height 15
click at [320, 102] on button "button" at bounding box center [318, 105] width 10 height 10
